Goal: Transaction & Acquisition: Download file/media

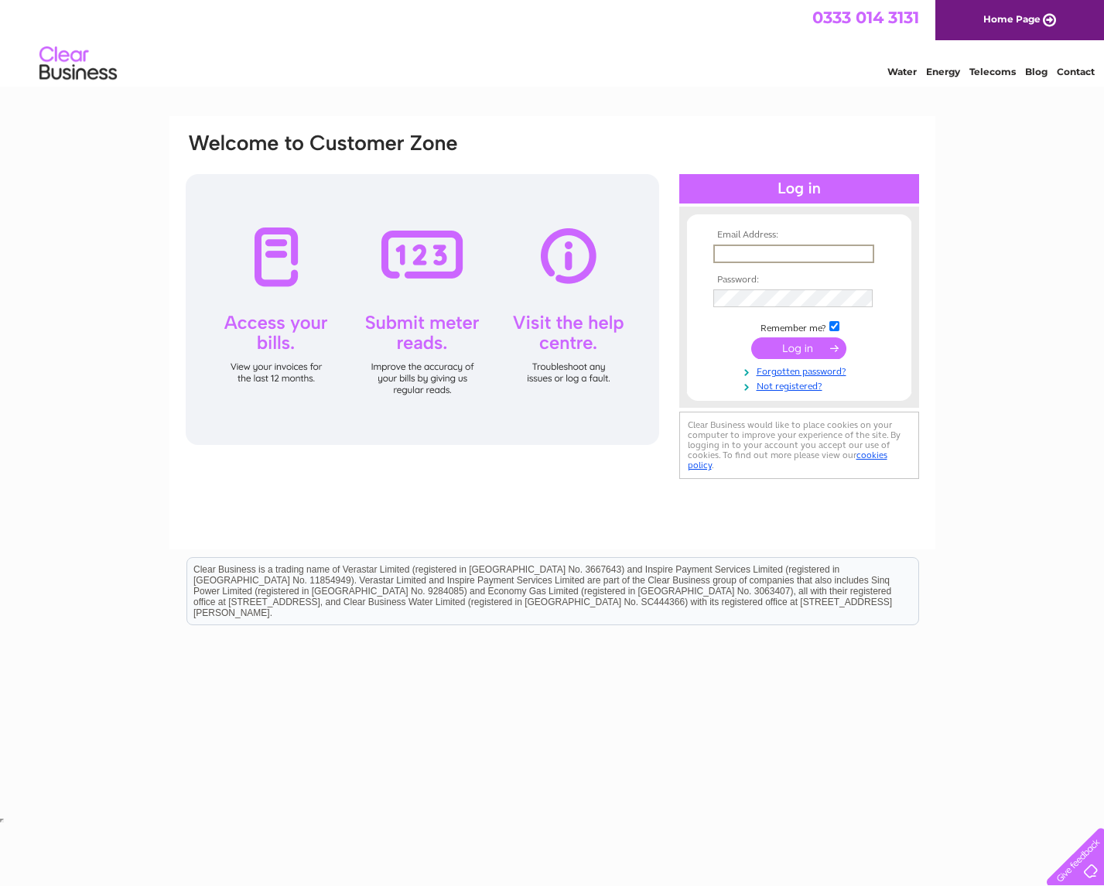
type input "[PERSON_NAME][EMAIL_ADDRESS][PERSON_NAME][DOMAIN_NAME]"
click at [792, 347] on input "submit" at bounding box center [798, 347] width 95 height 22
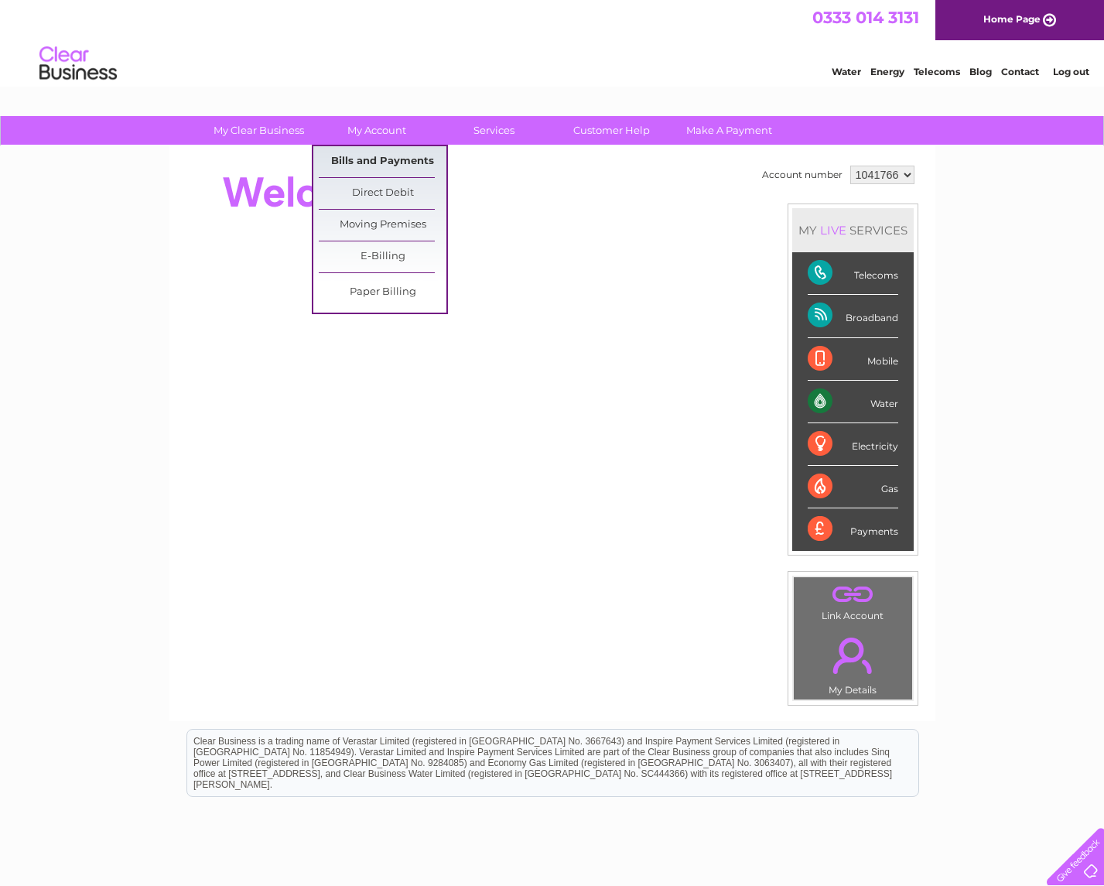
click at [389, 164] on link "Bills and Payments" at bounding box center [383, 161] width 128 height 31
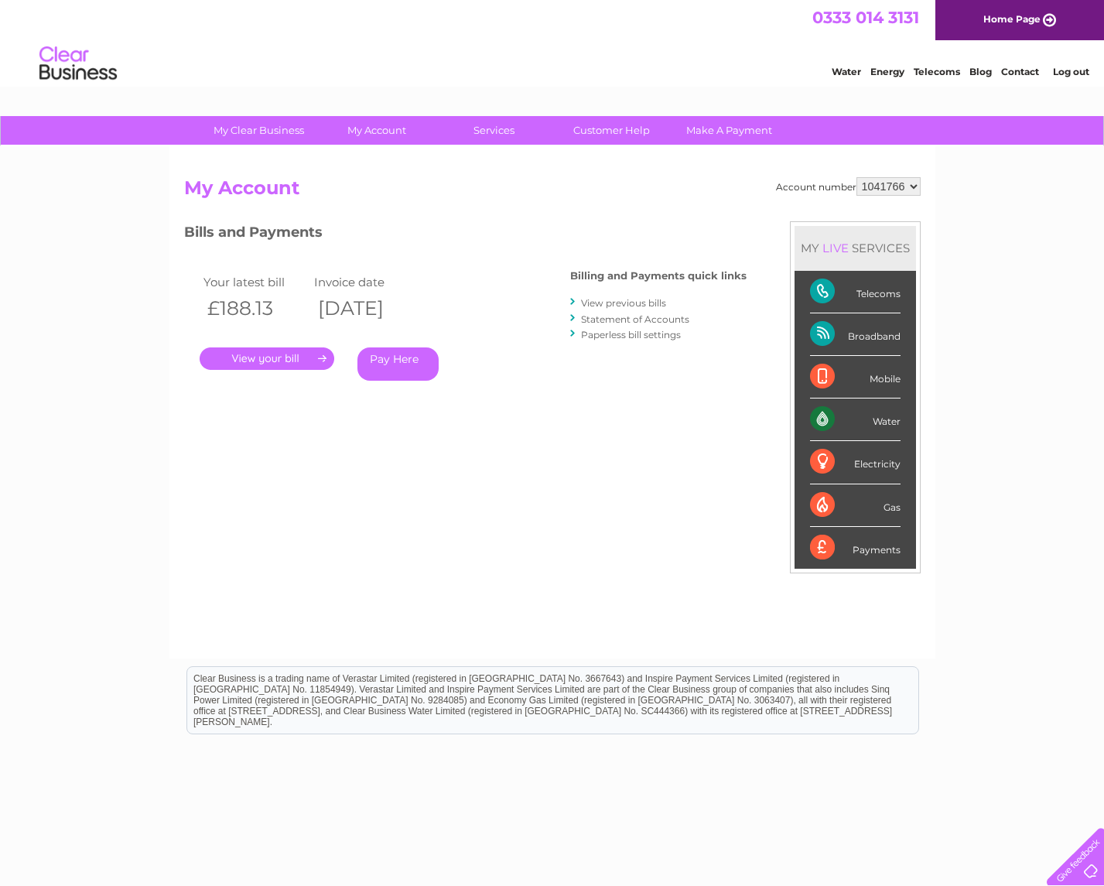
click at [276, 358] on link "." at bounding box center [267, 358] width 135 height 22
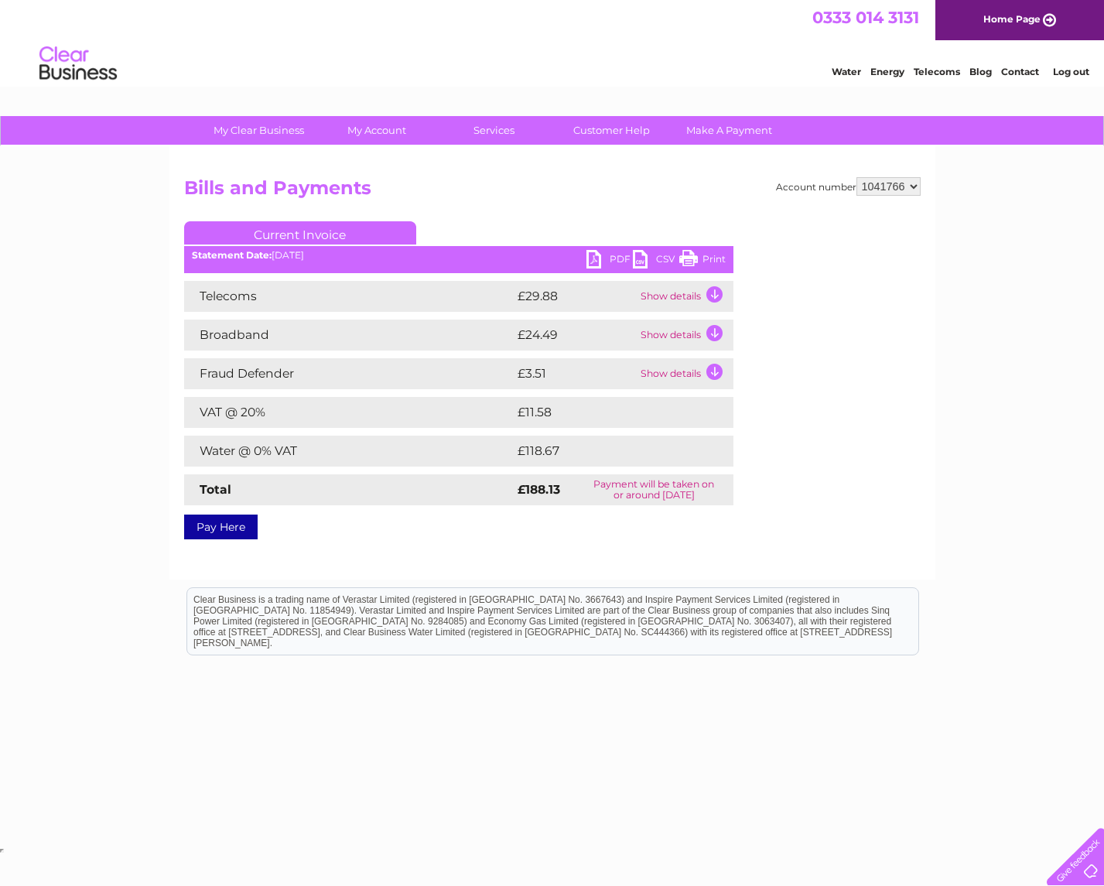
click at [617, 255] on link "PDF" at bounding box center [610, 261] width 46 height 22
click at [717, 157] on div "Account number 1041766 Bills and Payments Current Invoice PDF CSV Print" at bounding box center [552, 362] width 766 height 433
